Goal: Check status: Check status

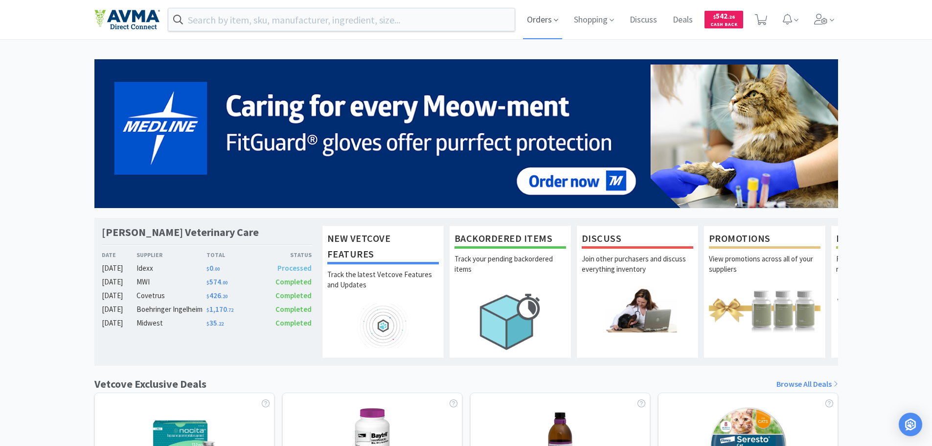
click at [543, 16] on span "Orders" at bounding box center [542, 19] width 39 height 39
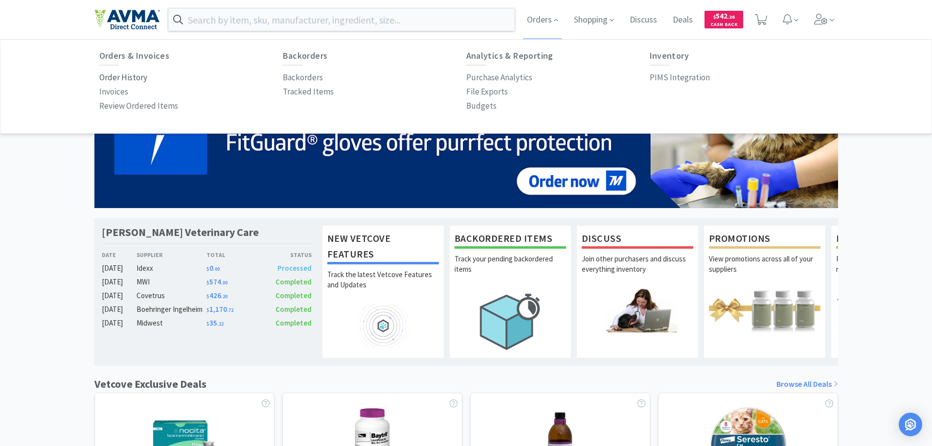
click at [116, 78] on p "Order History" at bounding box center [123, 77] width 48 height 13
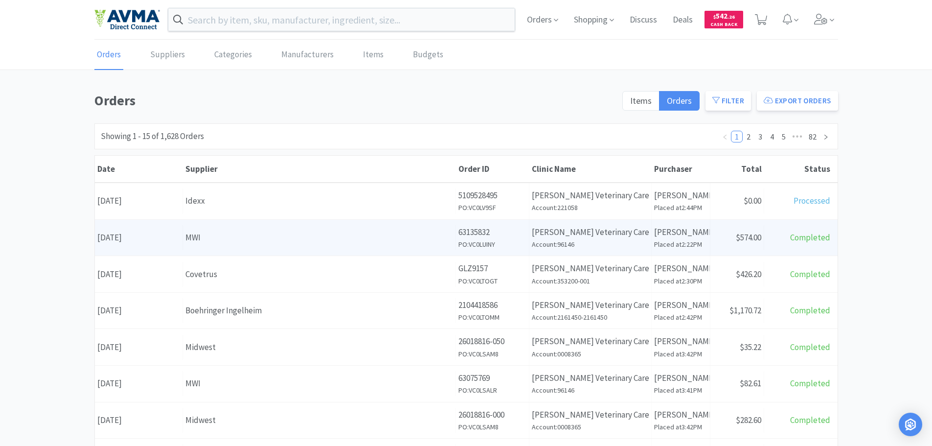
click at [230, 239] on div "MWI" at bounding box center [319, 237] width 268 height 13
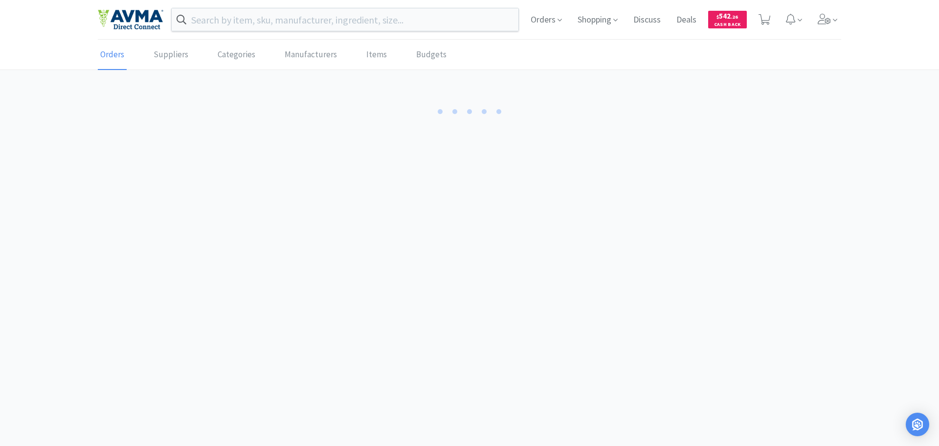
click at [230, 239] on body "Orders Shopping Discuss Discuss Deals Deals $ 542 . 26 Cash Back Orders Supplie…" at bounding box center [469, 223] width 939 height 446
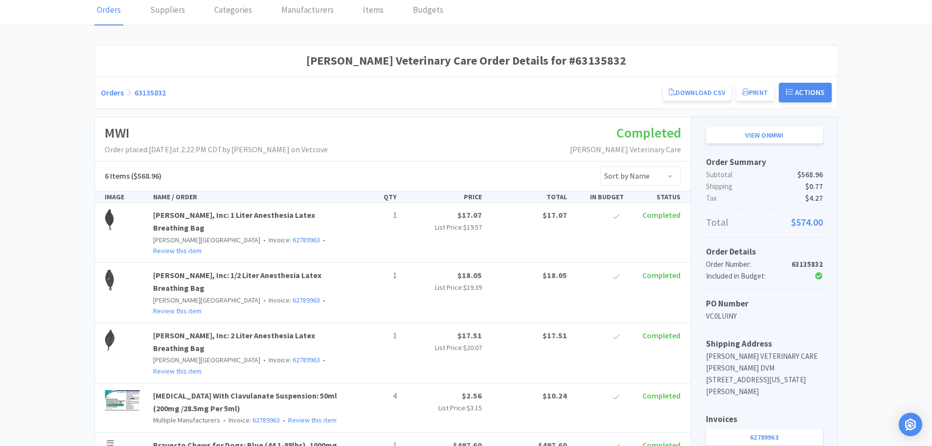
scroll to position [43, 0]
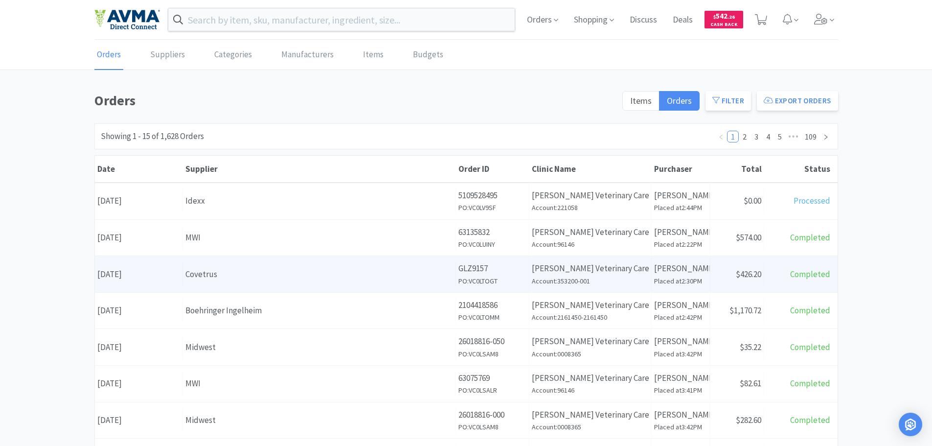
click at [266, 273] on div "Covetrus" at bounding box center [319, 274] width 268 height 13
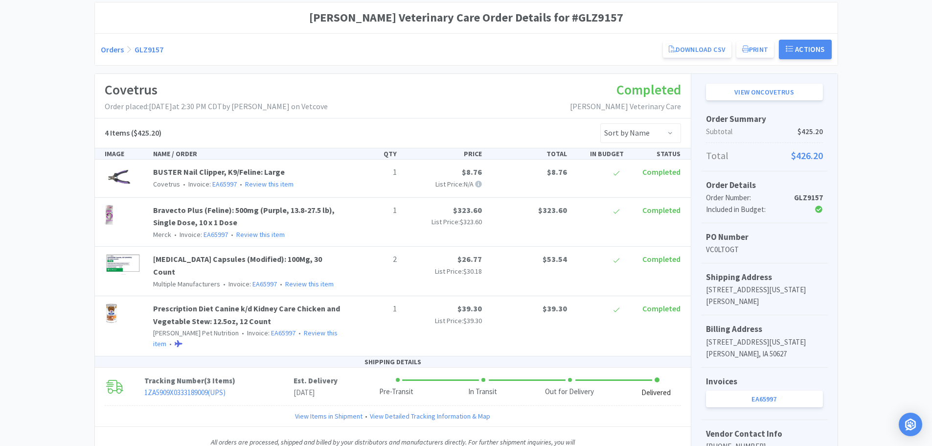
scroll to position [42, 0]
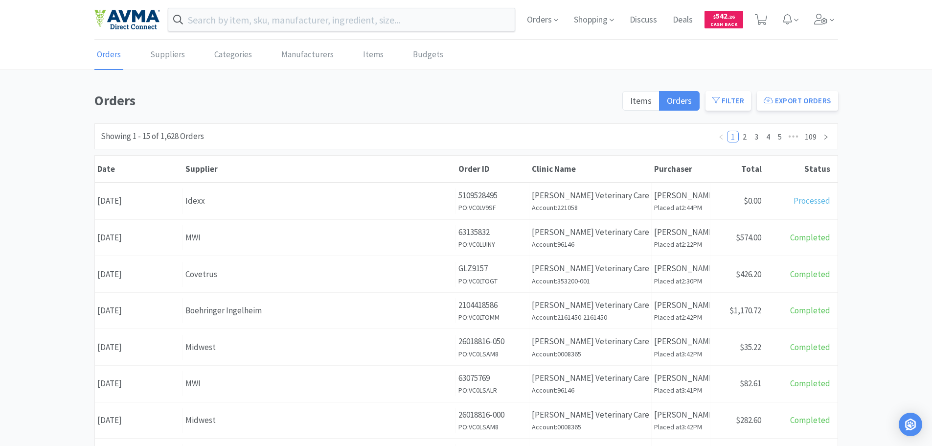
click at [221, 306] on div "Boehringer Ingelheim" at bounding box center [319, 310] width 268 height 13
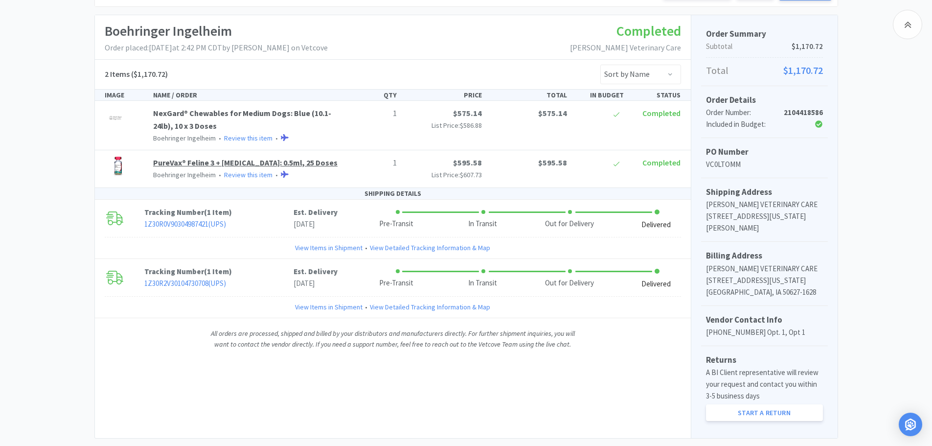
scroll to position [147, 0]
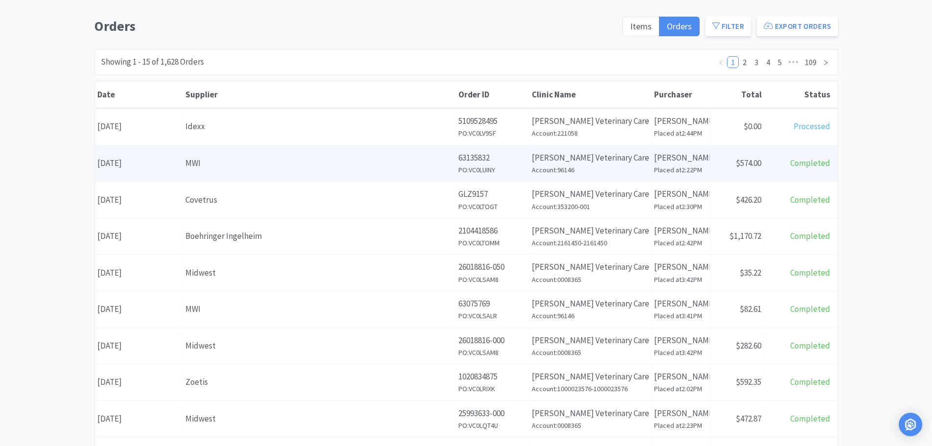
scroll to position [98, 0]
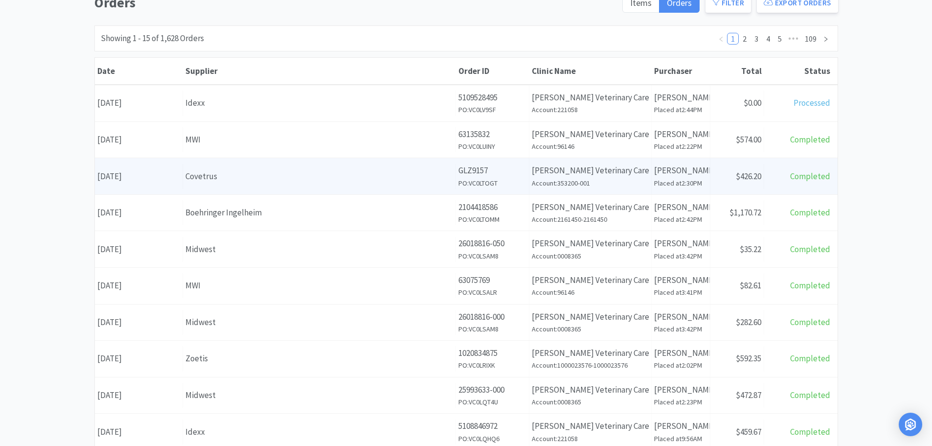
click at [203, 180] on div "Covetrus" at bounding box center [319, 176] width 268 height 13
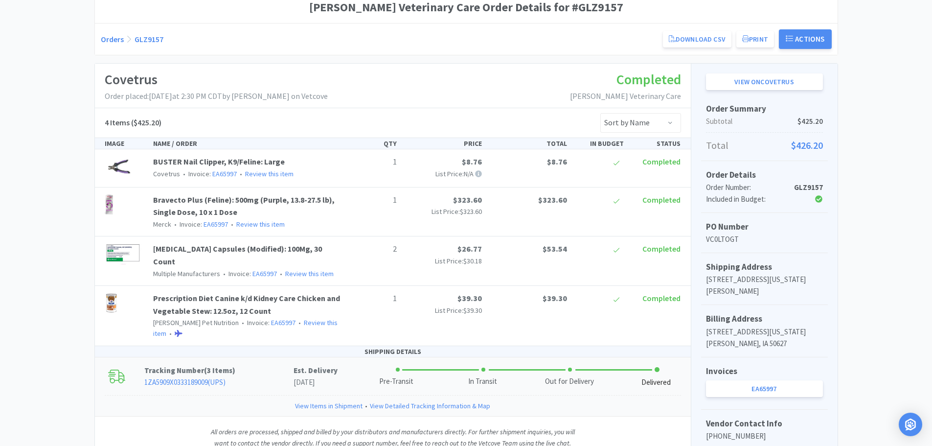
click at [192, 377] on link "1ZA5909X0333189009 ( UPS )" at bounding box center [184, 381] width 81 height 9
